Goal: Information Seeking & Learning: Learn about a topic

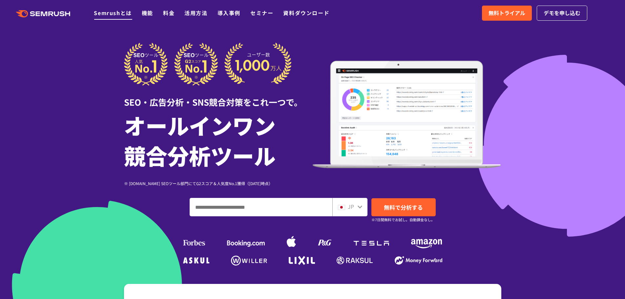
click at [123, 13] on link "Semrushとは" at bounding box center [113, 13] width 38 height 8
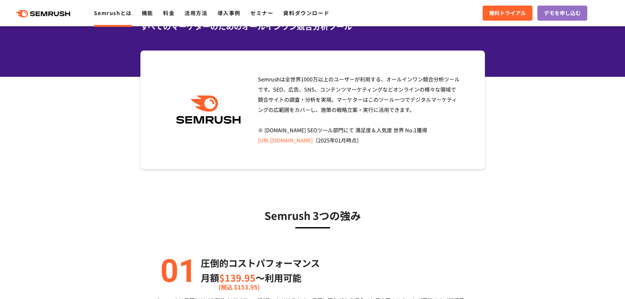
scroll to position [66, 0]
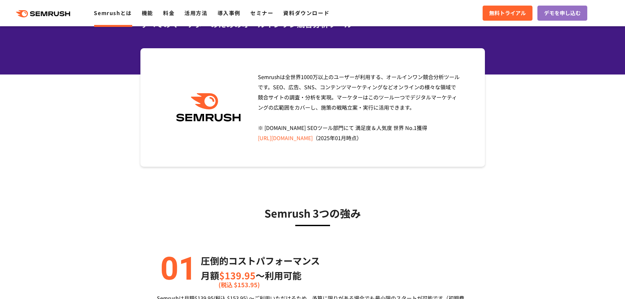
click at [55, 12] on icon at bounding box center [57, 13] width 5 height 5
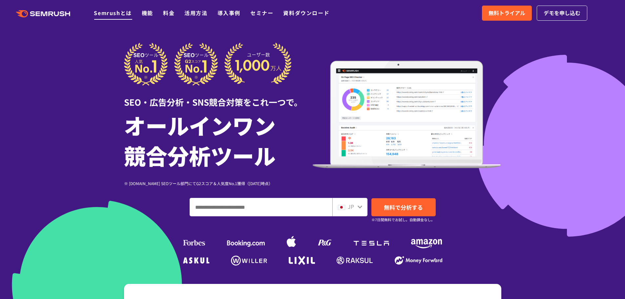
click at [120, 10] on link "Semrushとは" at bounding box center [113, 13] width 38 height 8
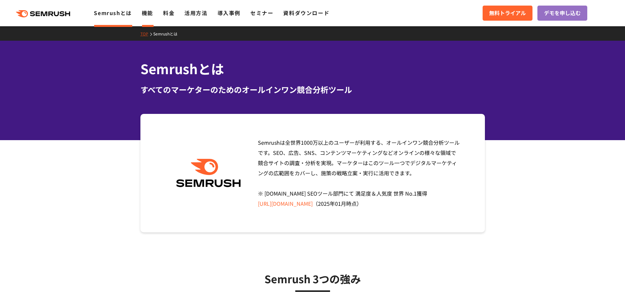
click at [144, 14] on link "機能" at bounding box center [147, 13] width 11 height 8
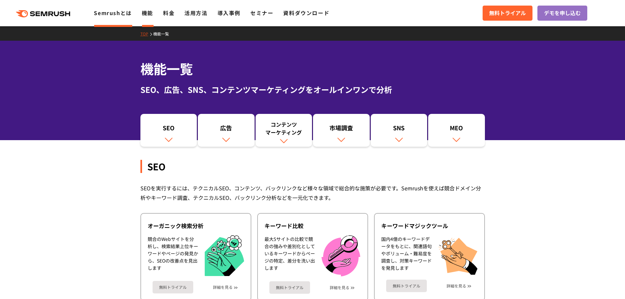
click at [123, 14] on link "Semrushとは" at bounding box center [113, 13] width 38 height 8
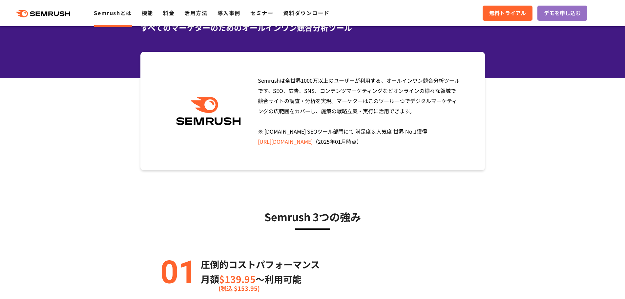
scroll to position [66, 0]
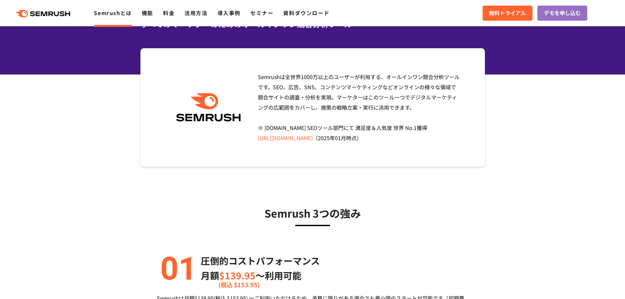
drag, startPoint x: 255, startPoint y: 77, endPoint x: 246, endPoint y: 81, distance: 10.1
click at [255, 77] on div "Semrushは全世界[DATE]万以上のユーザーが利用する、オールインワン競合分析ツールです。SEO、広告、SNS、コンテンツマーケティングなどオンラインの…" at bounding box center [357, 107] width 208 height 71
drag, startPoint x: 256, startPoint y: 77, endPoint x: 461, endPoint y: 105, distance: 206.5
click at [461, 105] on div "Semrushは全世界[DATE]万以上のユーザーが利用する、オールインワン競合分析ツールです。SEO、広告、SNS、コンテンツマーケティングなどオンラインの…" at bounding box center [357, 107] width 208 height 71
copy span "Semrushは全世界1000万以上のユーザーが利用する、オールインワン競合分析ツールです。SEO、広告、SNS、コンテンツマーケティングなどオンラインの様々…"
